Goal: Task Accomplishment & Management: Manage account settings

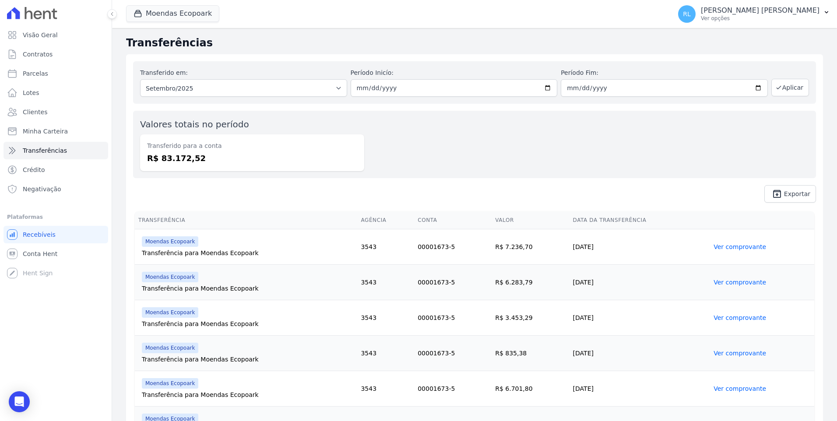
scroll to position [475, 0]
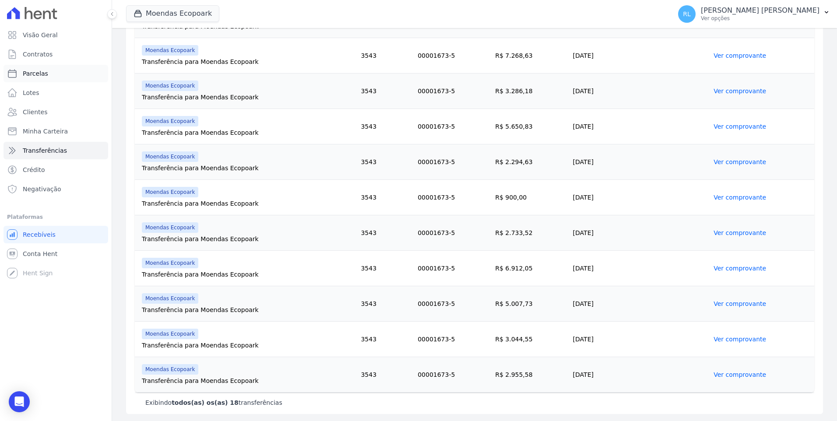
click at [40, 70] on span "Parcelas" at bounding box center [35, 73] width 25 height 9
select select
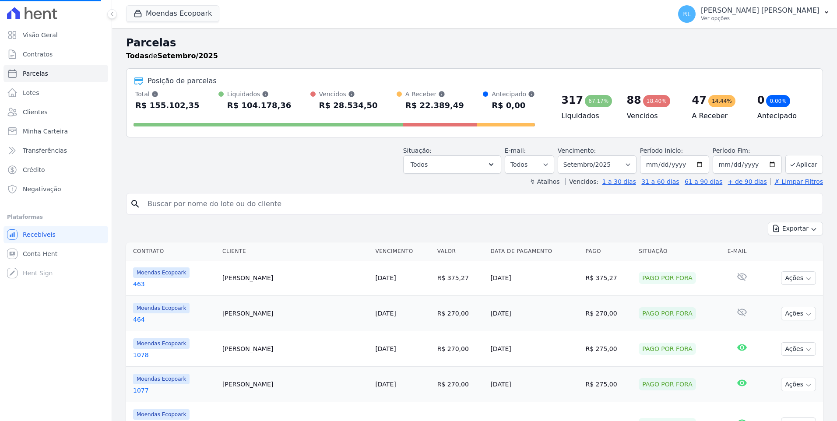
click at [240, 210] on input "search" at bounding box center [480, 204] width 677 height 18
type input "kl"
select select
click at [240, 210] on input "search" at bounding box center [480, 204] width 677 height 18
type input "kleuber"
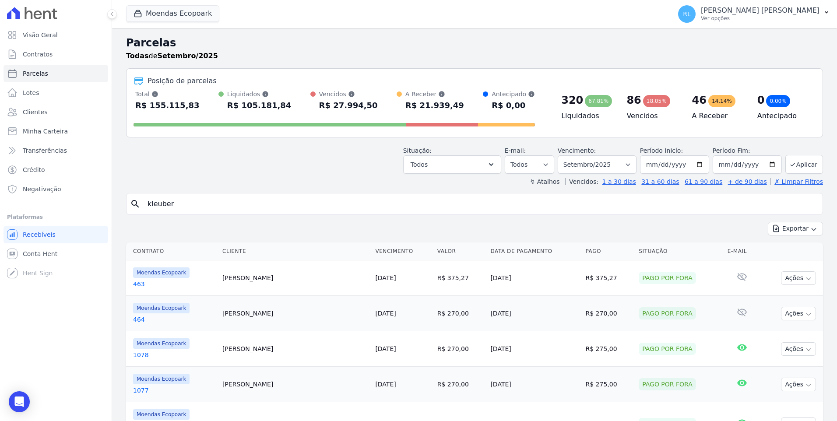
select select
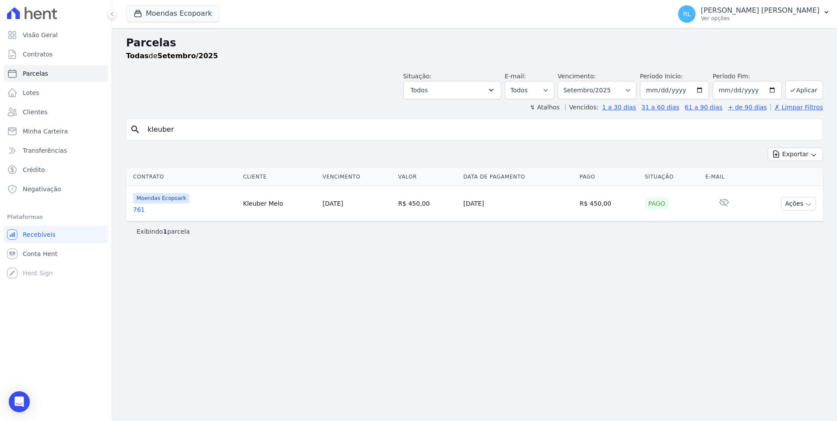
click at [146, 212] on link "761" at bounding box center [184, 209] width 103 height 9
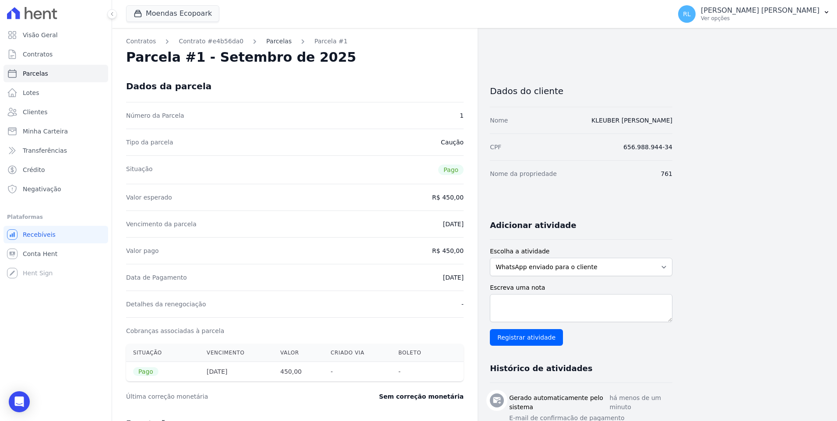
click at [266, 41] on link "Parcelas" at bounding box center [278, 41] width 25 height 9
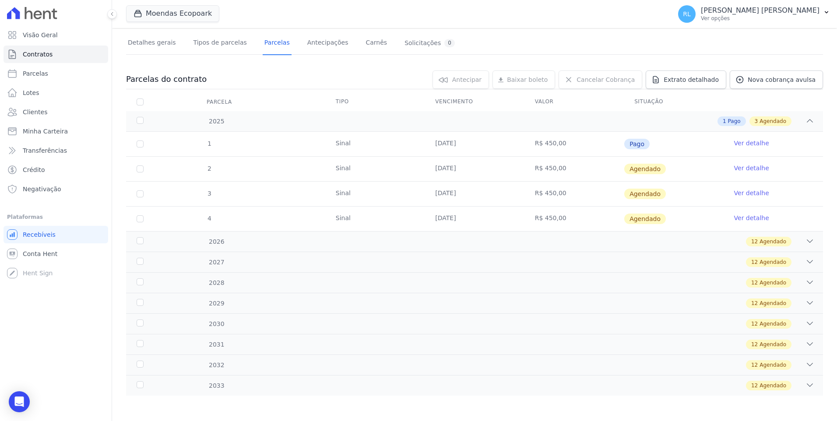
scroll to position [54, 0]
click at [742, 169] on link "Ver detalhe" at bounding box center [751, 167] width 35 height 9
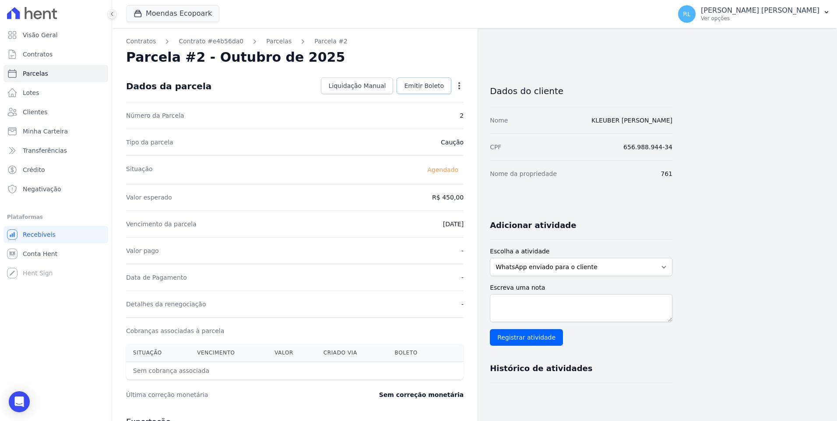
click at [422, 90] on link "Emitir Boleto" at bounding box center [424, 85] width 55 height 17
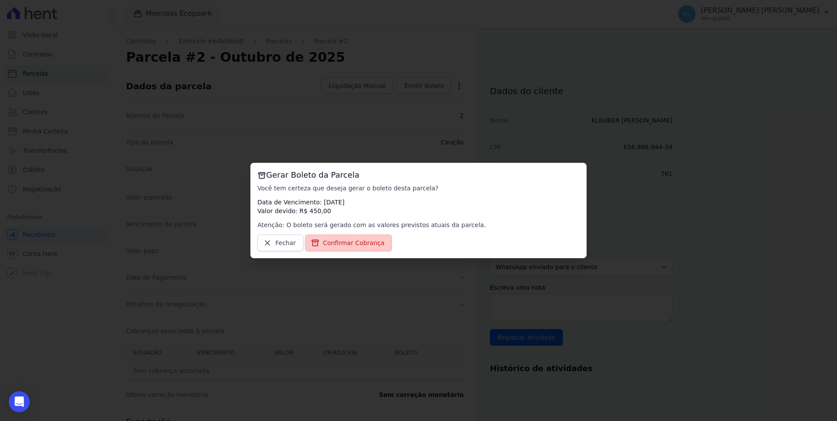
click at [346, 240] on span "Confirmar Cobrança" at bounding box center [354, 243] width 62 height 9
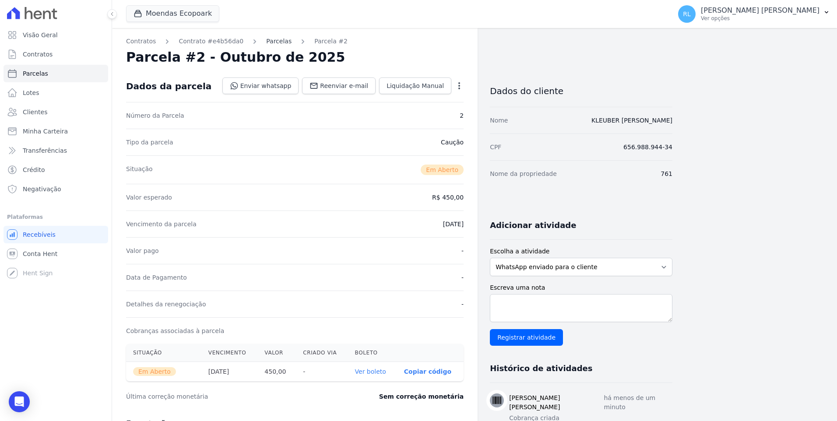
click at [266, 42] on link "Parcelas" at bounding box center [278, 41] width 25 height 9
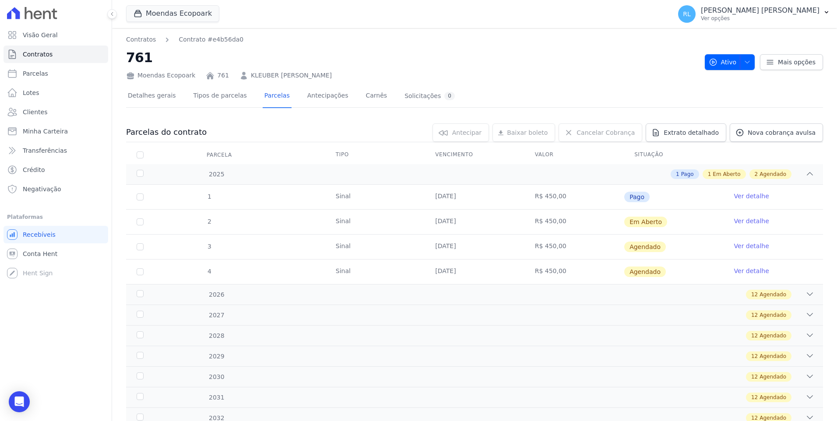
click at [743, 244] on link "Ver detalhe" at bounding box center [751, 246] width 35 height 9
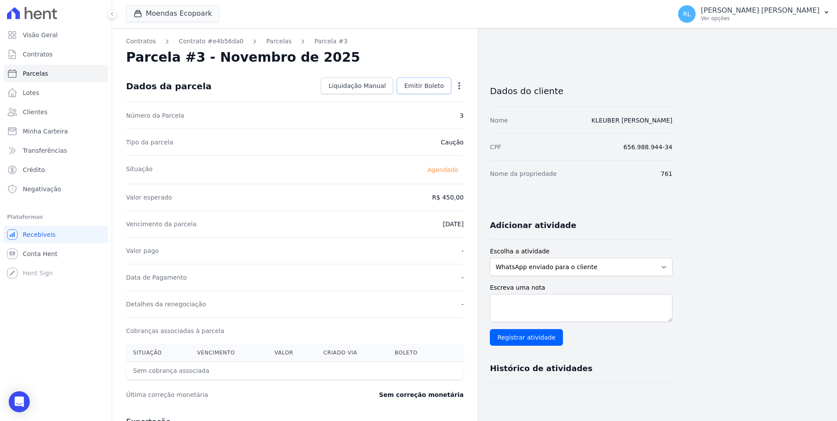
click at [428, 87] on span "Emitir Boleto" at bounding box center [424, 85] width 40 height 9
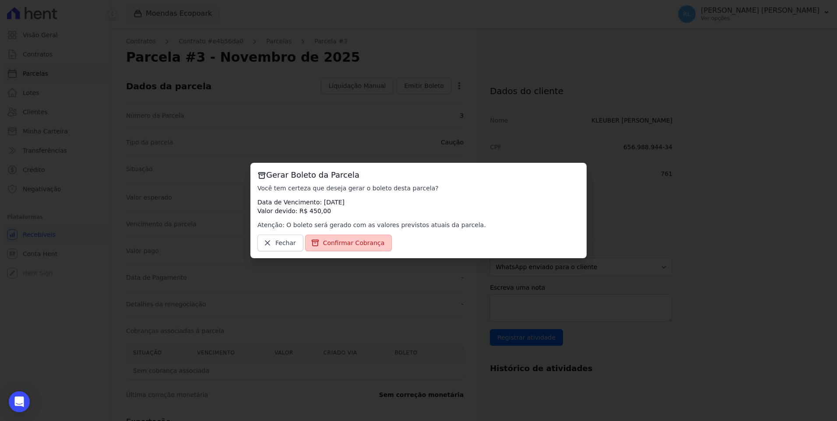
click at [344, 242] on span "Confirmar Cobrança" at bounding box center [354, 243] width 62 height 9
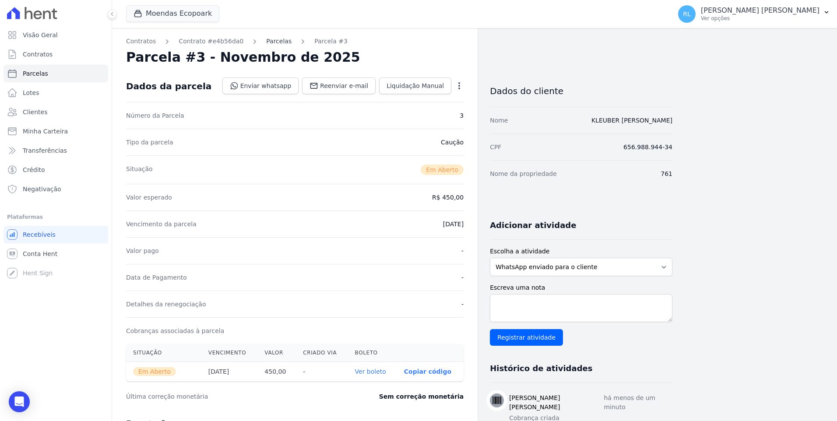
click at [266, 42] on link "Parcelas" at bounding box center [278, 41] width 25 height 9
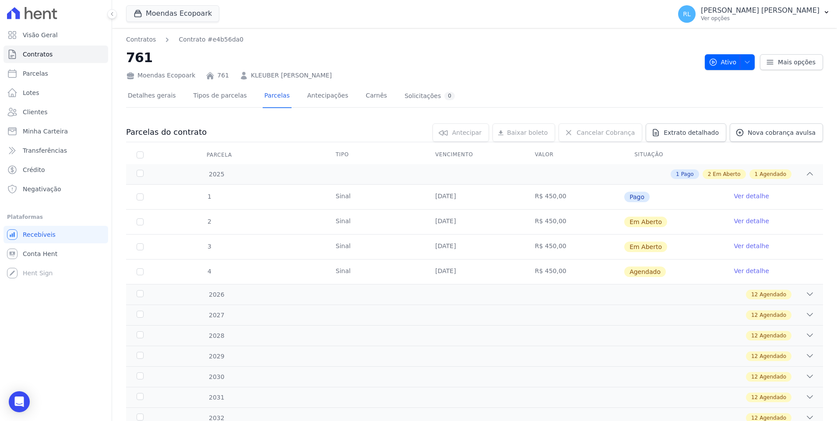
click at [738, 269] on link "Ver detalhe" at bounding box center [751, 271] width 35 height 9
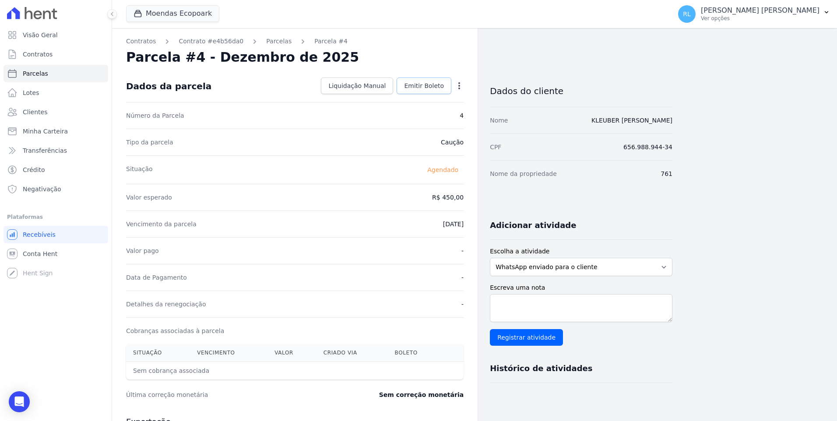
click at [421, 91] on link "Emitir Boleto" at bounding box center [424, 85] width 55 height 17
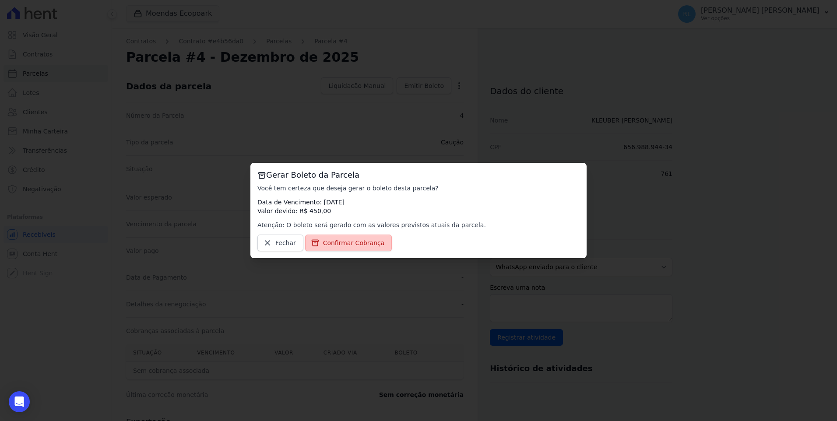
click at [362, 247] on span "Confirmar Cobrança" at bounding box center [354, 243] width 62 height 9
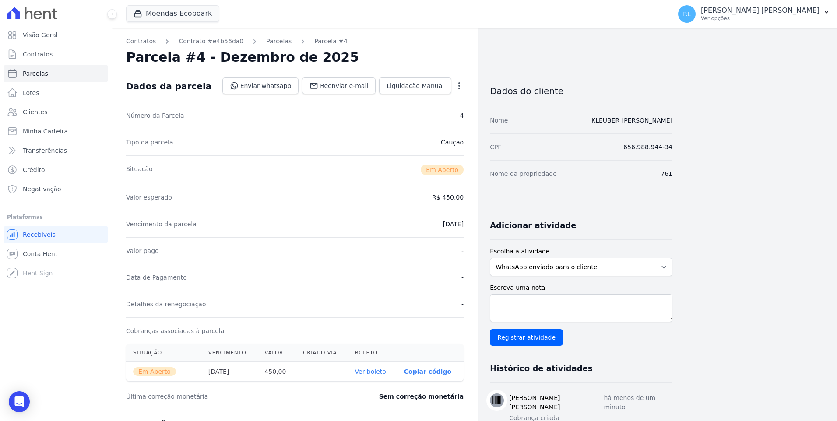
click at [267, 47] on div "Contratos Contrato #e4b56da0 [GEOGRAPHIC_DATA] Parcela #4 [GEOGRAPHIC_DATA] #4 …" at bounding box center [294, 310] width 365 height 565
click at [268, 43] on link "Parcelas" at bounding box center [278, 41] width 25 height 9
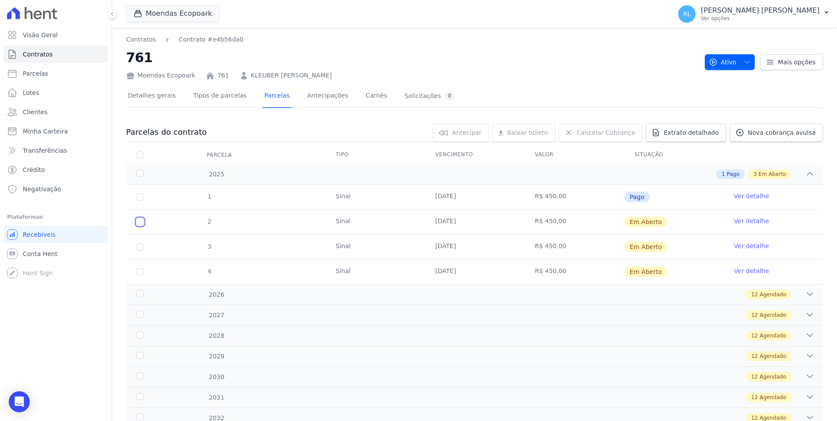
click at [142, 224] on input "checkbox" at bounding box center [140, 221] width 7 height 7
checkbox input "true"
click at [142, 251] on td "3" at bounding box center [140, 247] width 28 height 25
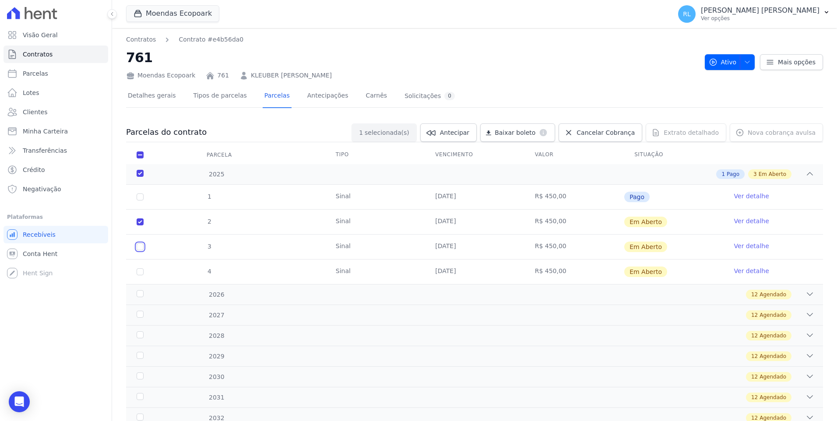
click at [142, 248] on input "checkbox" at bounding box center [140, 246] width 7 height 7
checkbox input "true"
click at [143, 272] on input "checkbox" at bounding box center [140, 271] width 7 height 7
checkbox input "true"
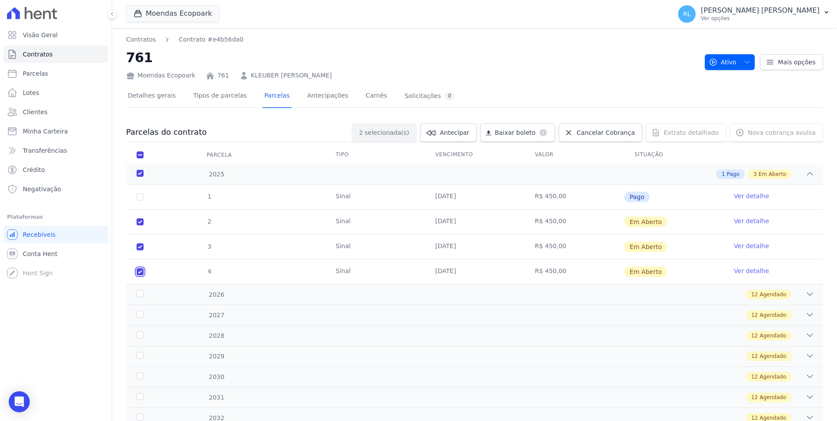
checkbox input "true"
click at [535, 132] on span "Baixar boleto" at bounding box center [515, 132] width 41 height 9
click at [50, 76] on link "Parcelas" at bounding box center [56, 74] width 105 height 18
select select
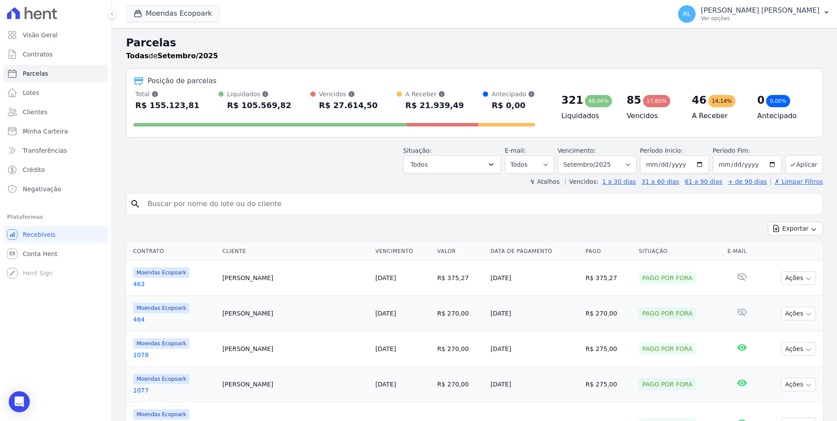
click at [182, 202] on input "search" at bounding box center [480, 204] width 677 height 18
type input "748"
select select
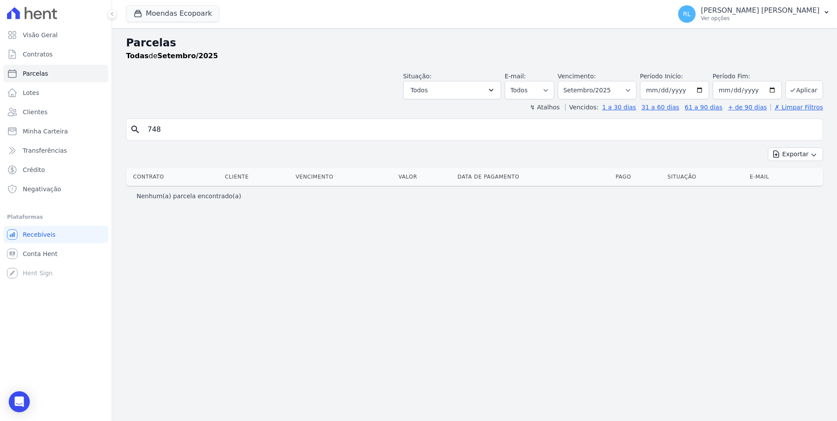
drag, startPoint x: 175, startPoint y: 130, endPoint x: 112, endPoint y: 128, distance: 63.9
click at [112, 128] on div "Visão Geral Contratos [GEOGRAPHIC_DATA] Lotes Clientes Minha Carteira Transferê…" at bounding box center [418, 210] width 837 height 421
type input "derivaldo"
select select
click at [337, 332] on div "Parcelas Todas de Setembro/2025 Situação: Agendado Em Aberto Pago Processando C…" at bounding box center [474, 224] width 725 height 393
